Goal: Navigation & Orientation: Understand site structure

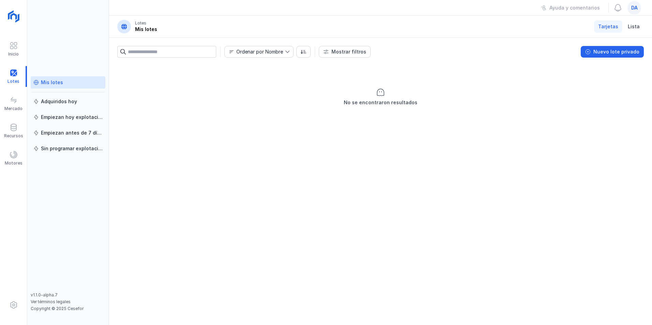
click at [634, 8] on span "da" at bounding box center [634, 7] width 6 height 7
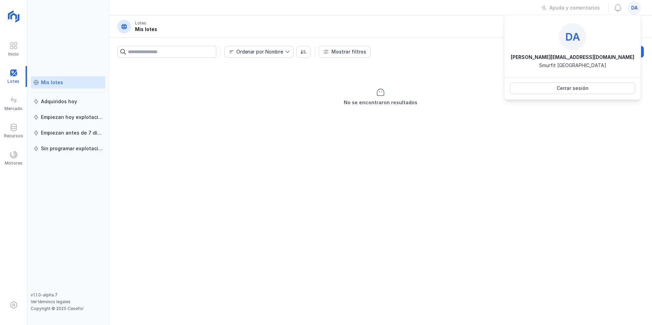
click at [374, 187] on div "No se encontraron resultados" at bounding box center [380, 194] width 543 height 262
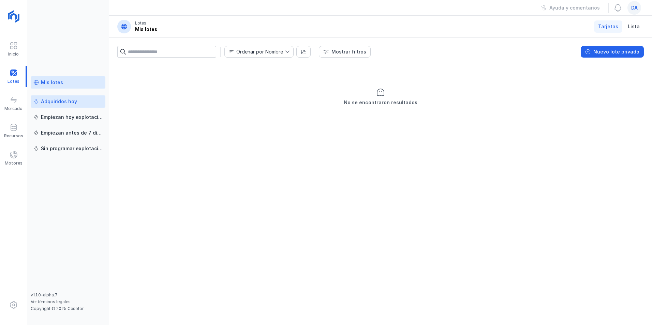
click at [61, 103] on div "Adquiridos hoy" at bounding box center [59, 101] width 36 height 7
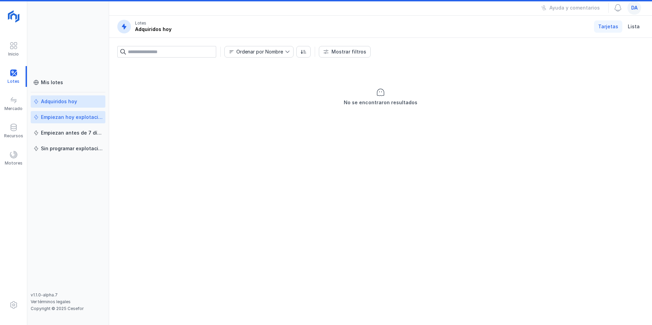
click at [68, 116] on div "Empiezan hoy explotación" at bounding box center [72, 117] width 62 height 7
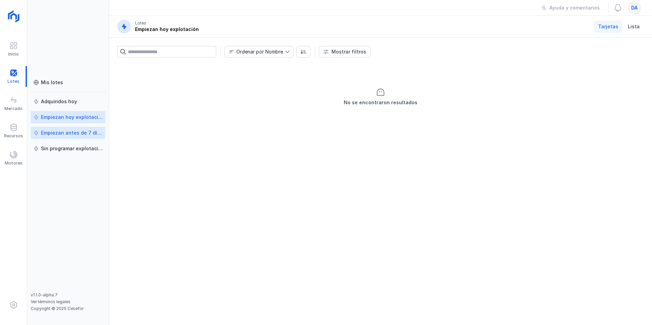
click at [73, 133] on div "Empiezan antes de 7 días" at bounding box center [72, 133] width 62 height 7
click at [74, 146] on div "Sin programar explotación" at bounding box center [72, 148] width 62 height 7
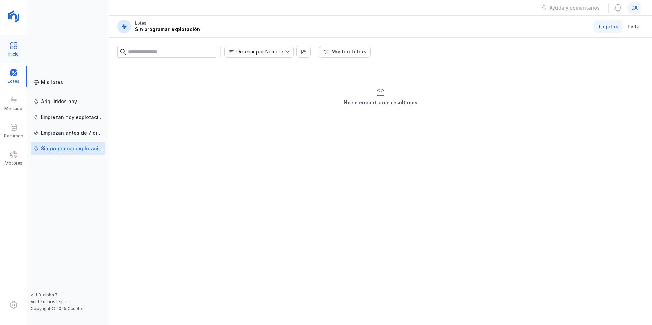
click at [14, 46] on span at bounding box center [14, 46] width 8 height 8
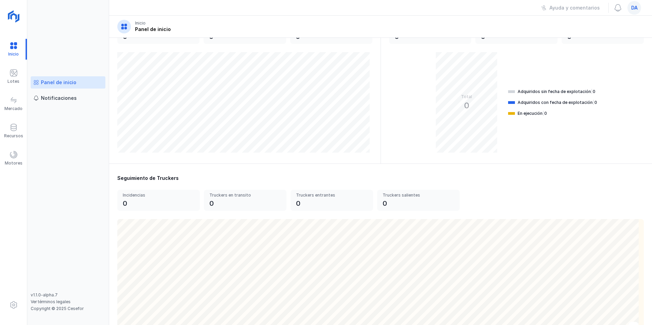
scroll to position [102, 0]
click at [17, 72] on span at bounding box center [14, 73] width 8 height 8
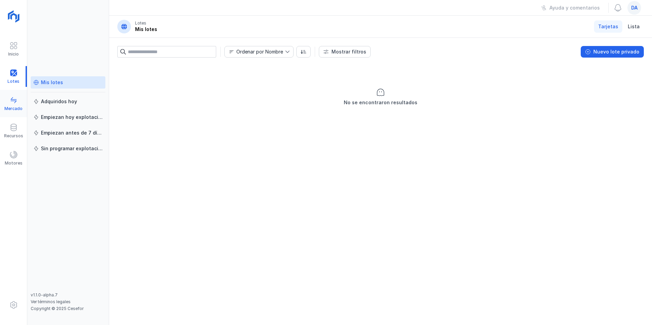
click at [16, 106] on div "Mercado" at bounding box center [13, 108] width 18 height 5
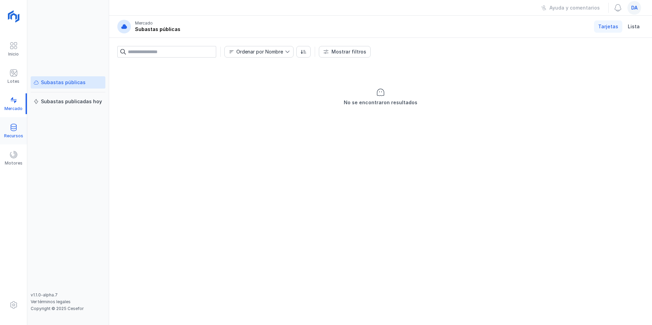
click at [17, 125] on span at bounding box center [14, 127] width 8 height 8
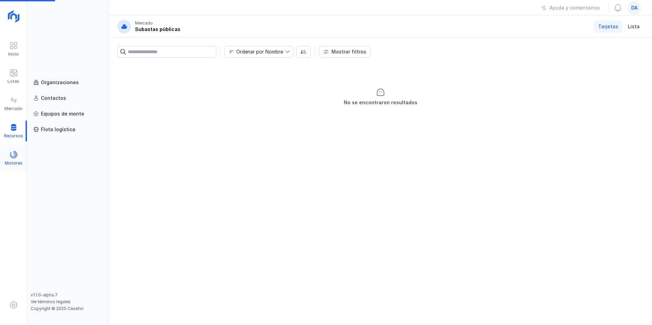
click at [14, 160] on div at bounding box center [14, 156] width 8 height 10
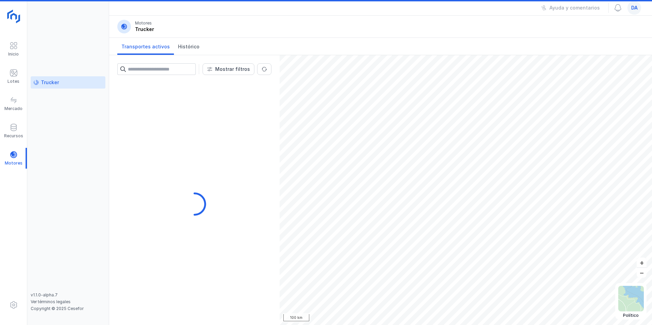
click at [12, 13] on img at bounding box center [14, 17] width 17 height 17
